Goal: Information Seeking & Learning: Check status

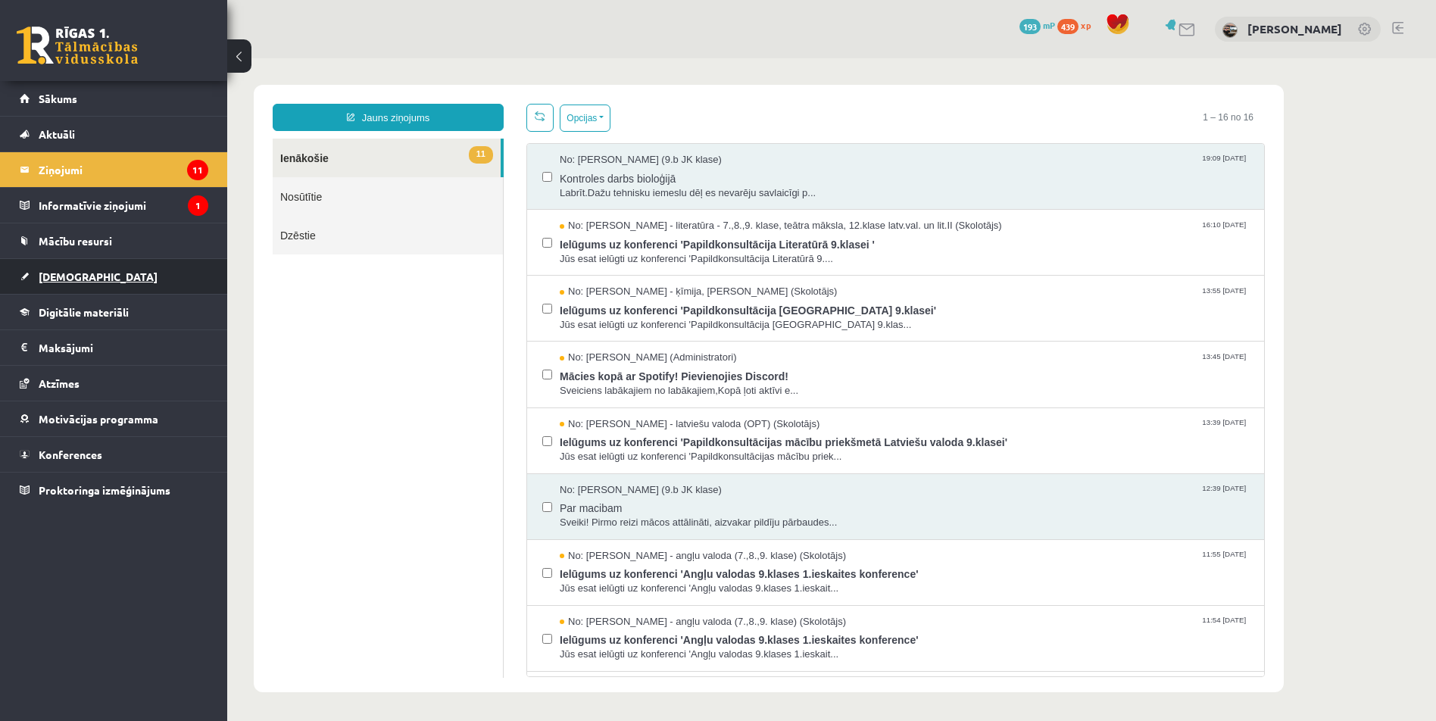
click at [49, 276] on span "[DEMOGRAPHIC_DATA]" at bounding box center [98, 277] width 119 height 14
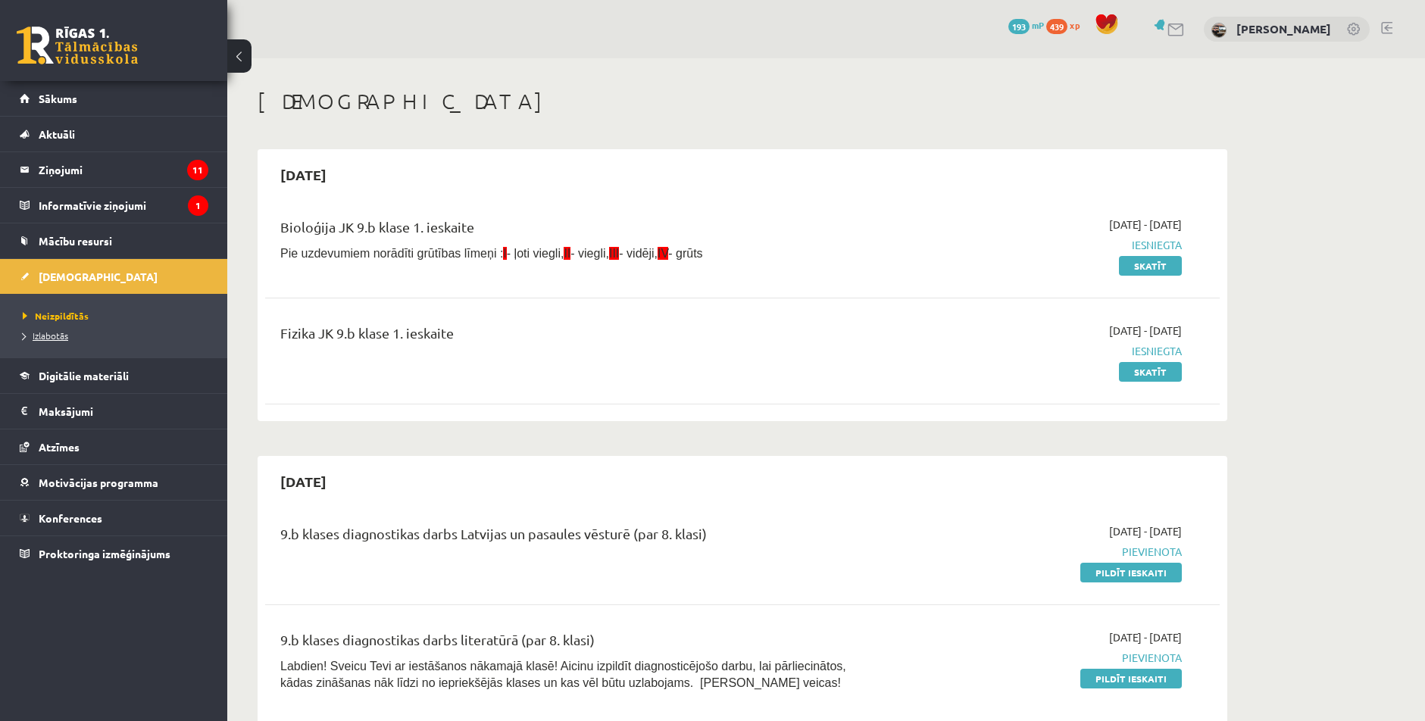
click at [47, 339] on span "Izlabotās" at bounding box center [45, 335] width 45 height 12
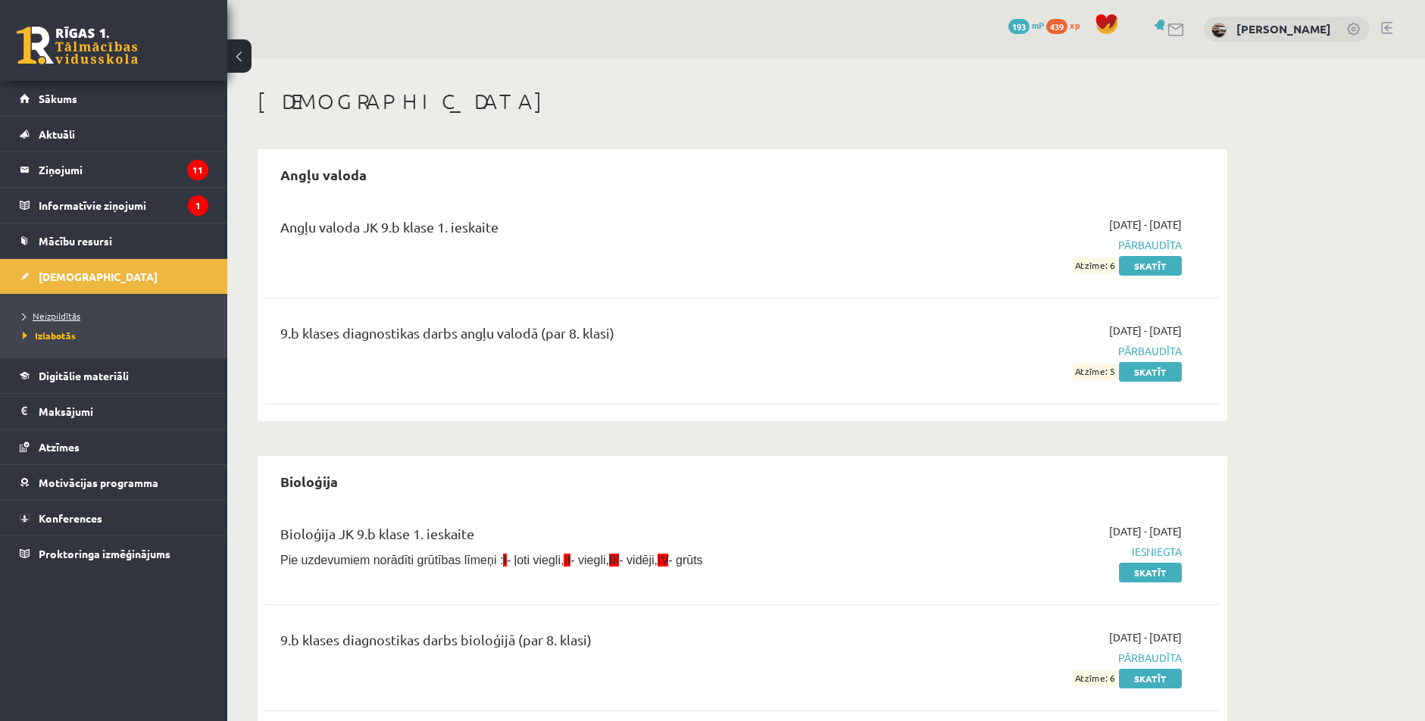
click at [51, 318] on span "Neizpildītās" at bounding box center [52, 316] width 58 height 12
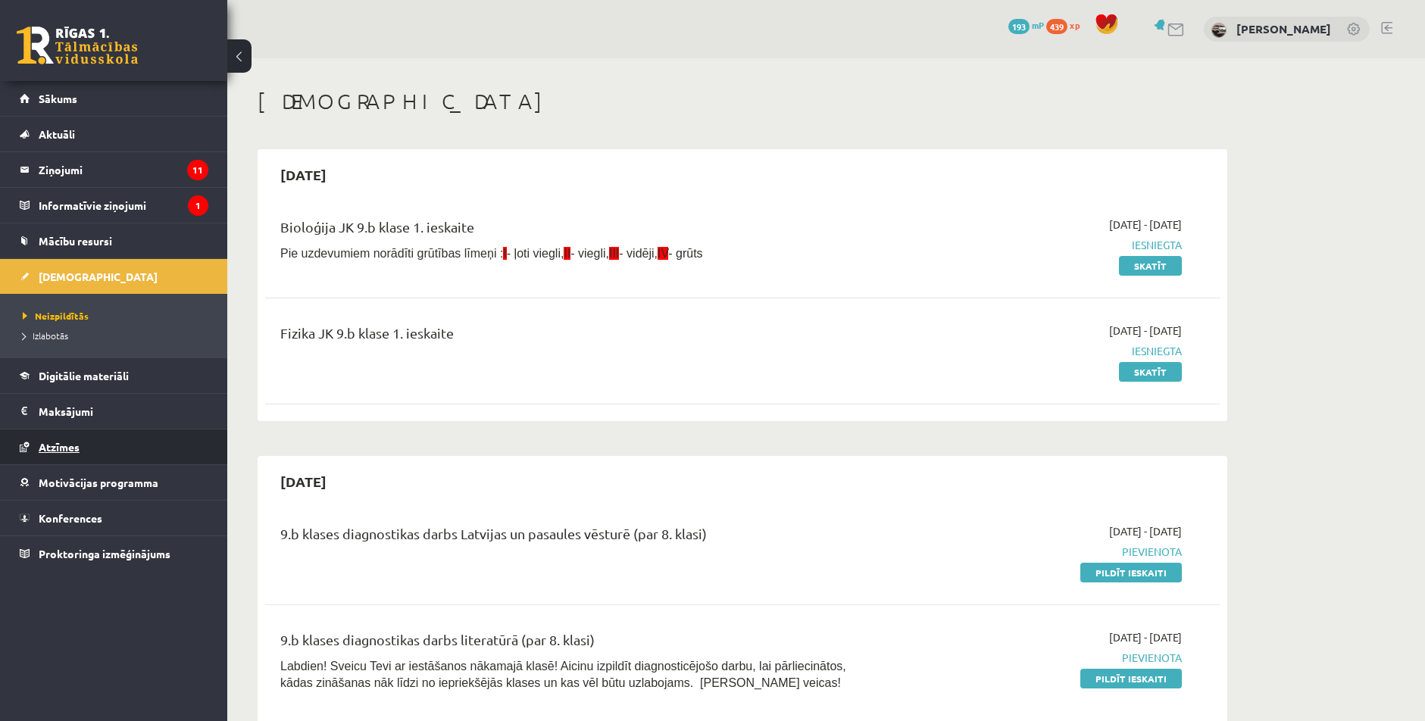
click at [36, 451] on link "Atzīmes" at bounding box center [114, 446] width 189 height 35
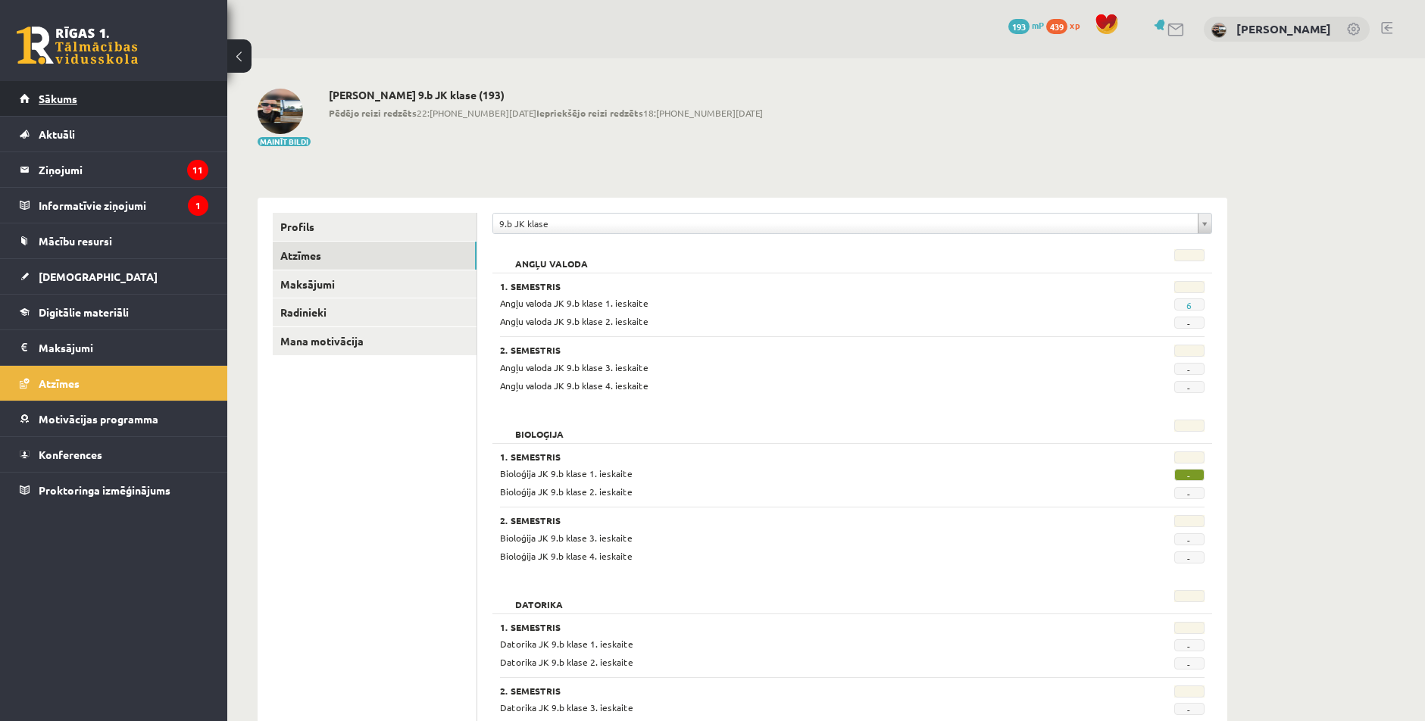
click at [42, 98] on span "Sākums" at bounding box center [58, 99] width 39 height 14
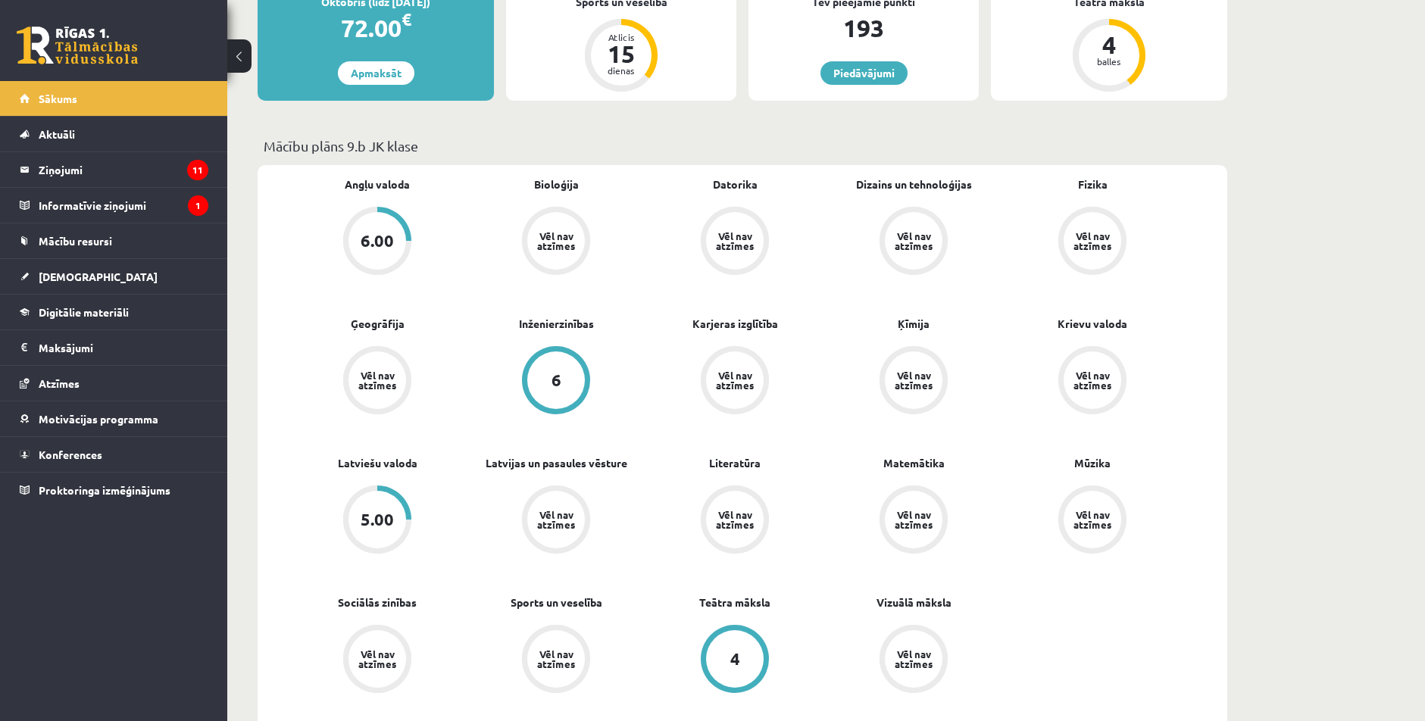
scroll to position [379, 0]
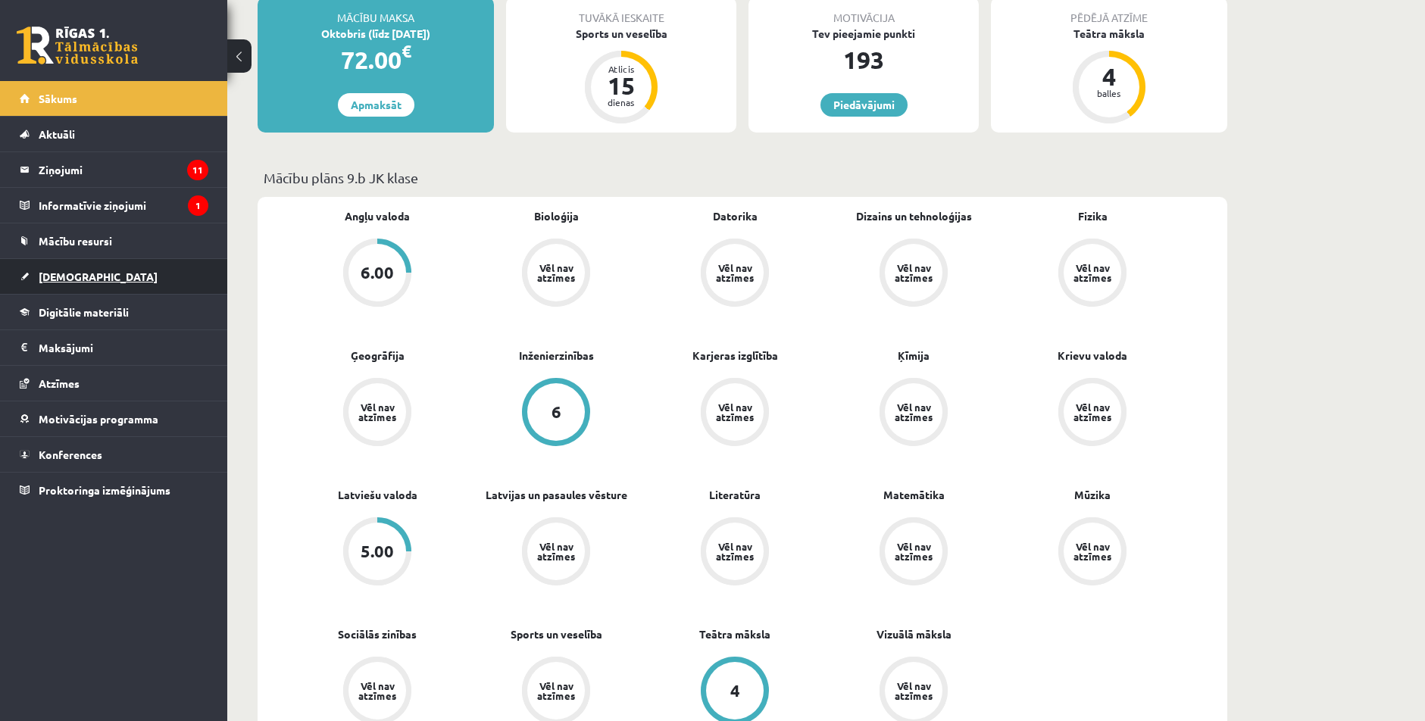
click at [64, 285] on link "[DEMOGRAPHIC_DATA]" at bounding box center [114, 276] width 189 height 35
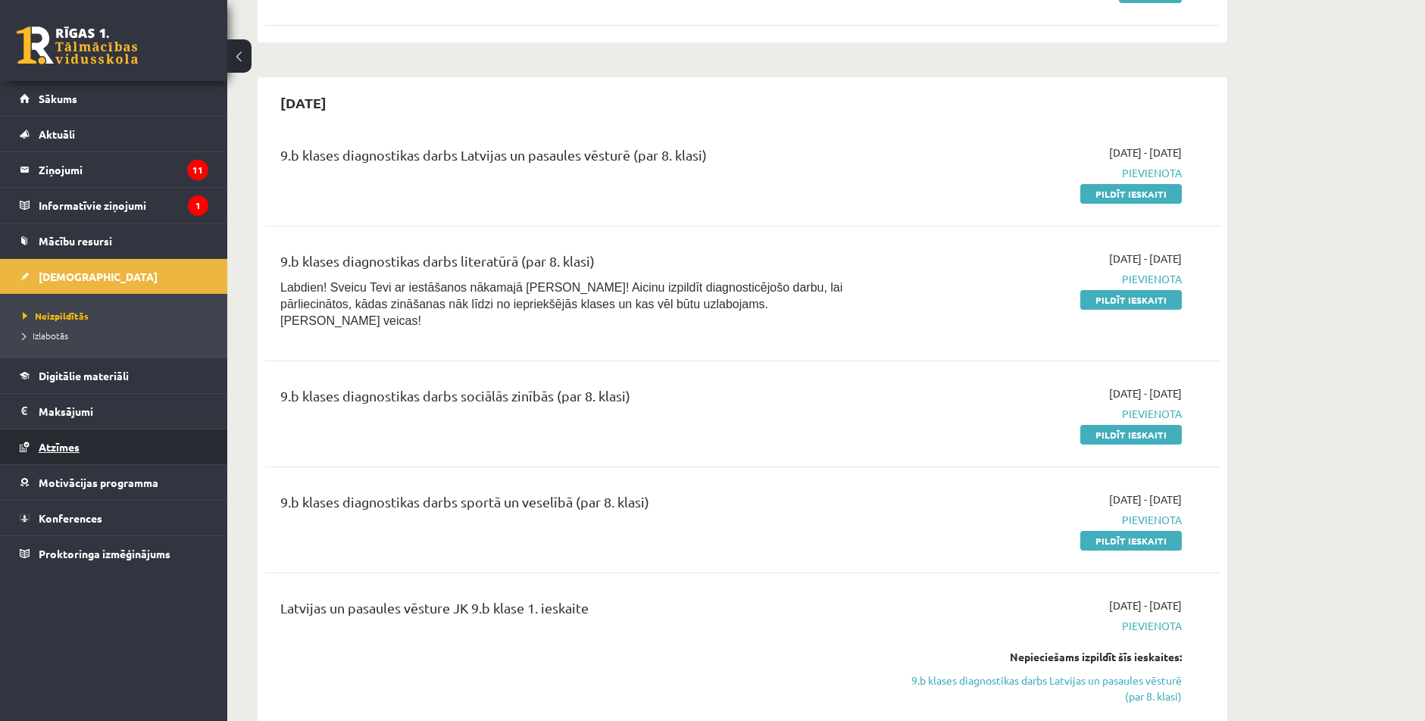
click at [68, 439] on link "Atzīmes" at bounding box center [114, 446] width 189 height 35
